Goal: Find specific page/section: Find specific page/section

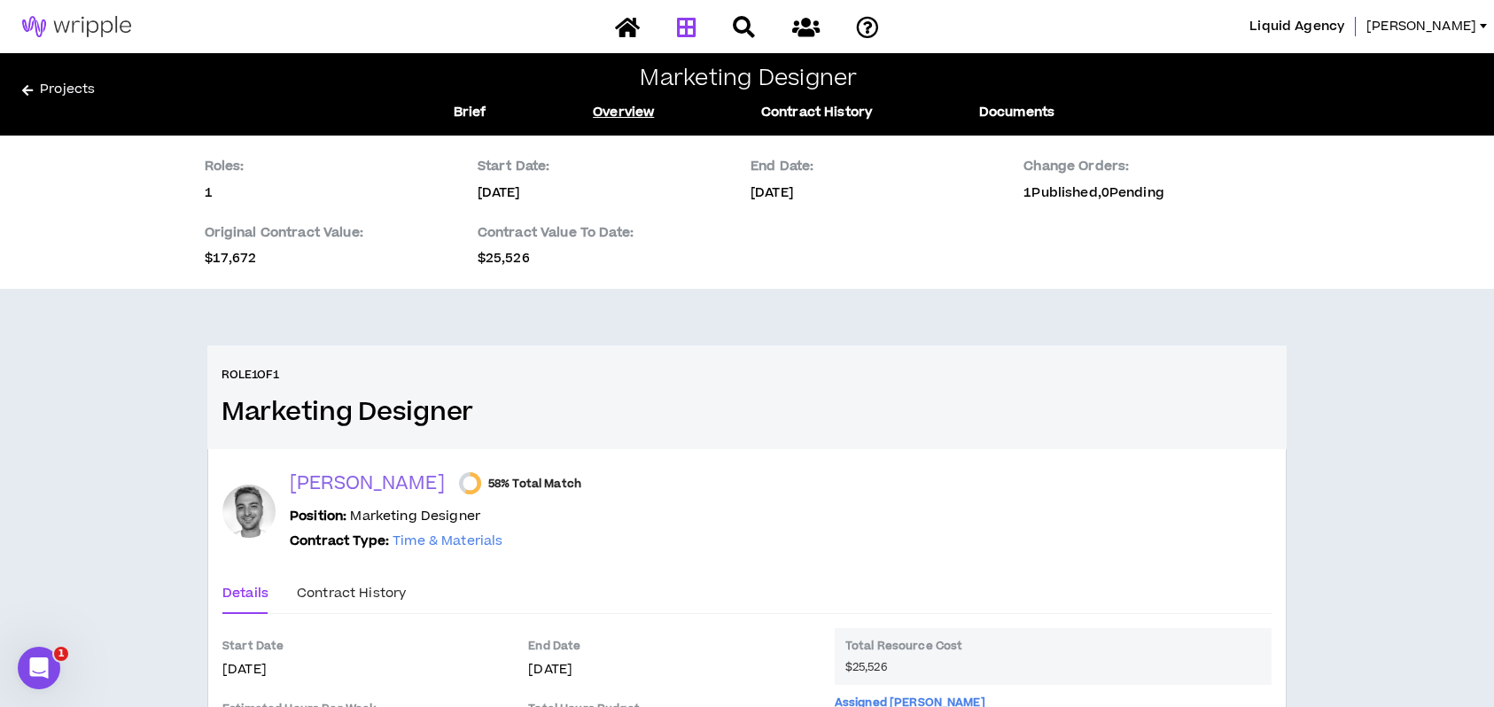
click at [688, 27] on icon at bounding box center [687, 27] width 20 height 22
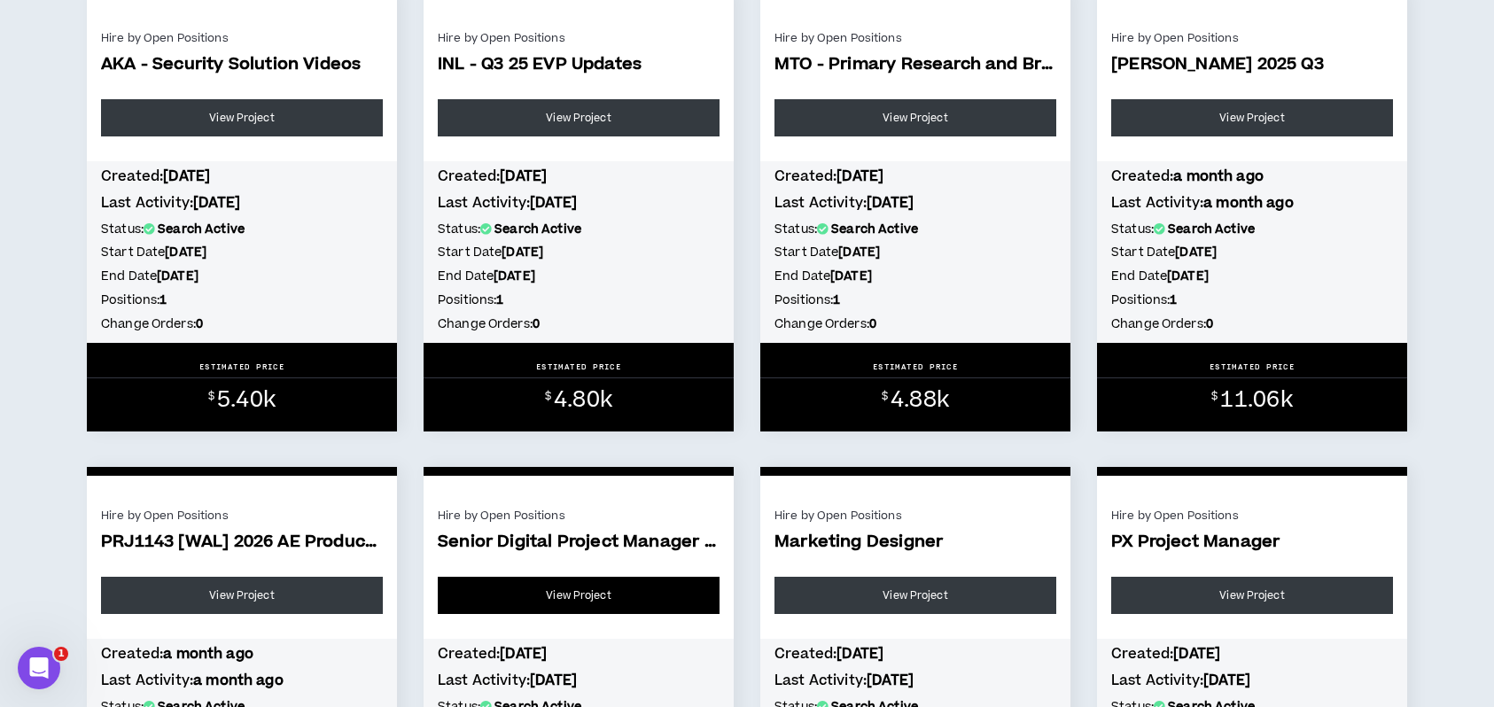
scroll to position [354, 0]
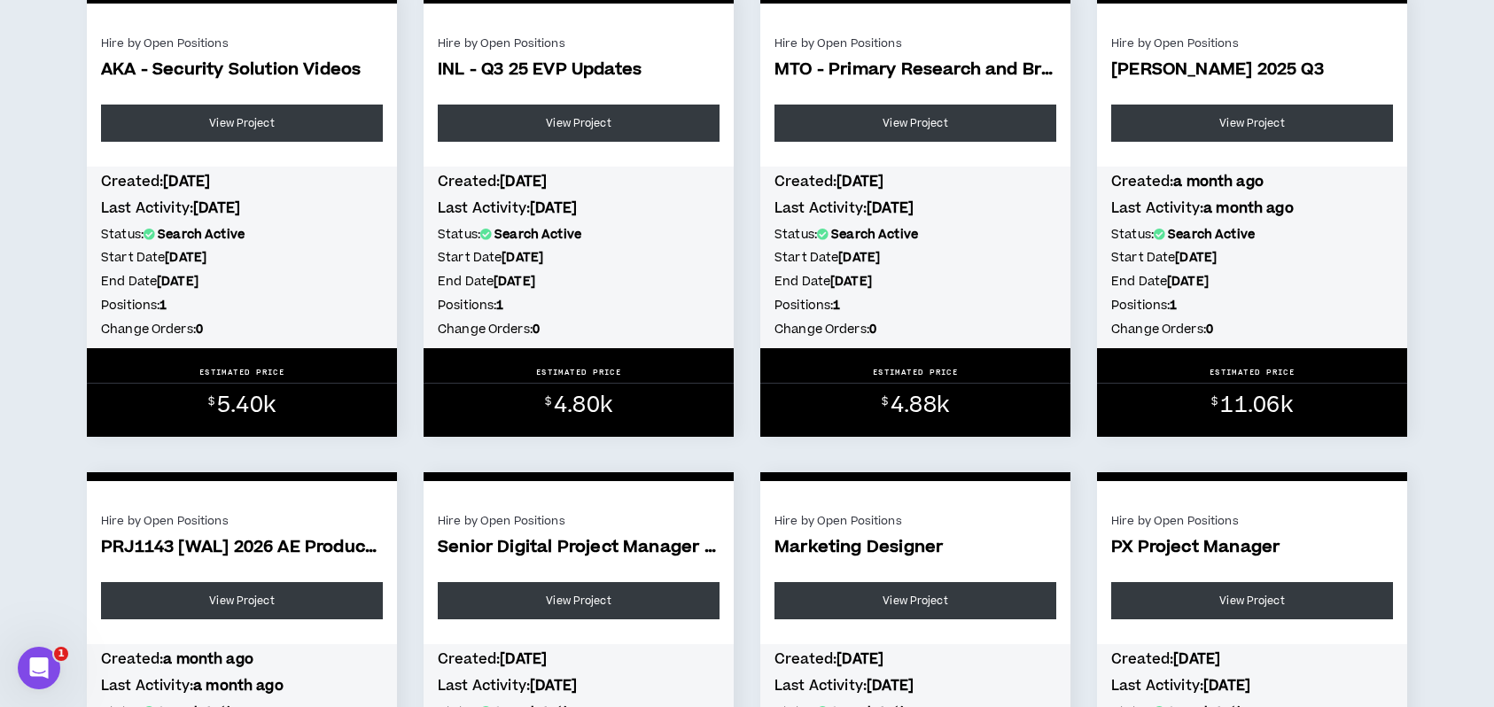
click at [1216, 79] on span "[PERSON_NAME] 2025 Q3" at bounding box center [1253, 70] width 282 height 20
click at [1214, 388] on div "$ 11.06k" at bounding box center [1252, 401] width 310 height 35
click at [1209, 285] on b "[DATE]" at bounding box center [1188, 282] width 42 height 18
click at [1237, 126] on link "View Project" at bounding box center [1253, 123] width 282 height 37
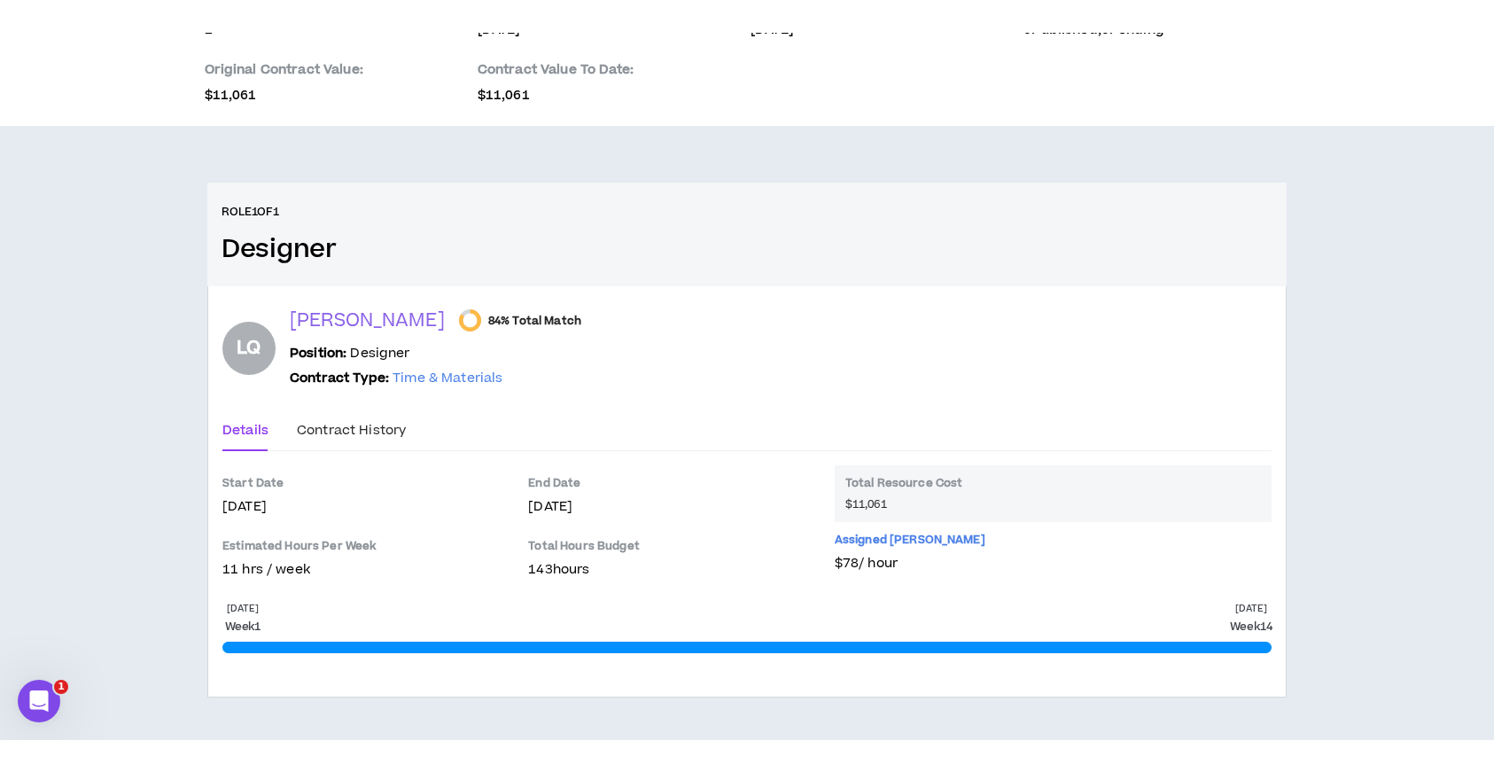
scroll to position [131, 0]
